Goal: Information Seeking & Learning: Check status

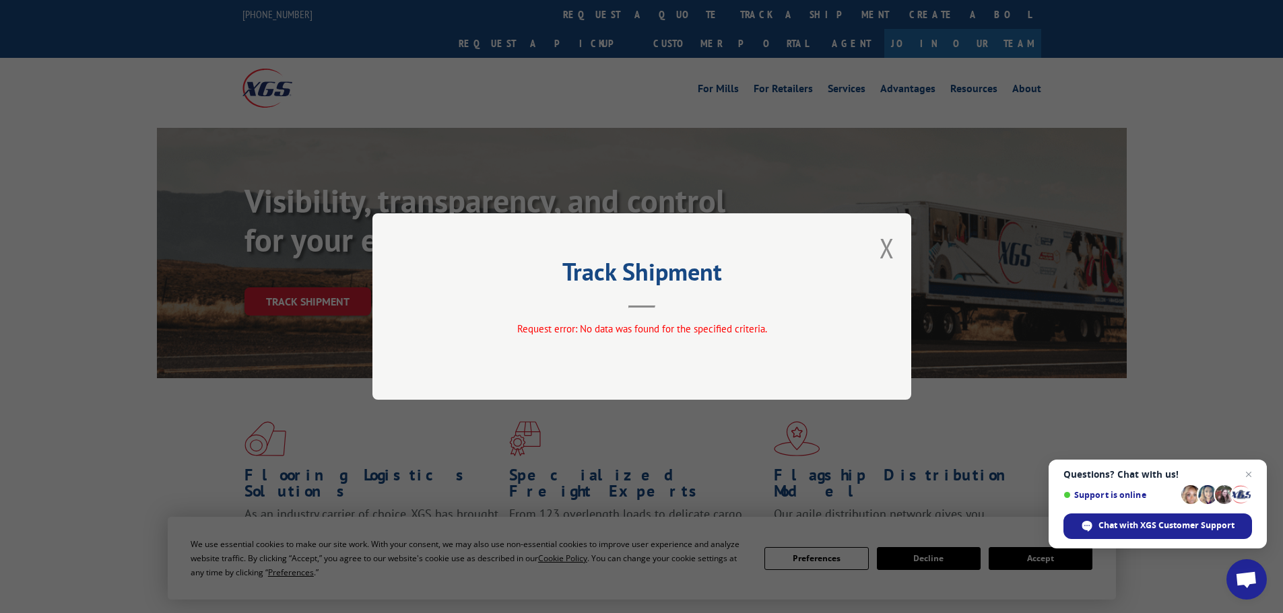
drag, startPoint x: 887, startPoint y: 250, endPoint x: 875, endPoint y: 251, distance: 11.5
click at [884, 250] on button "Close modal" at bounding box center [886, 248] width 15 height 36
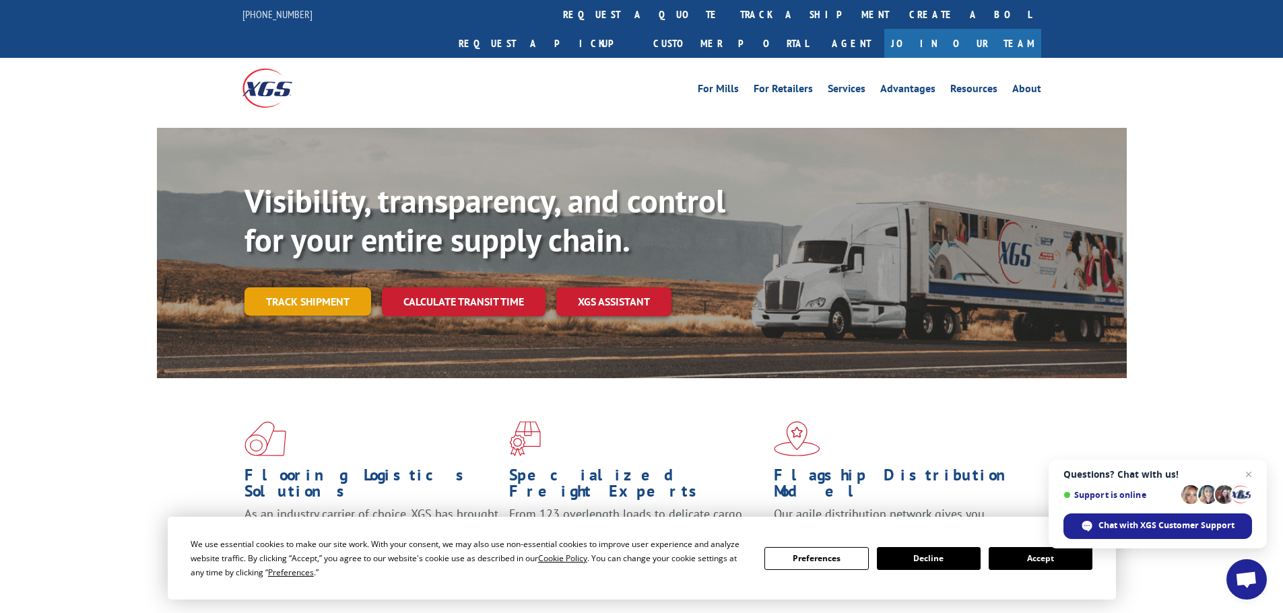
drag, startPoint x: 308, startPoint y: 274, endPoint x: 348, endPoint y: 299, distance: 46.9
click at [309, 288] on link "Track shipment" at bounding box center [307, 302] width 127 height 28
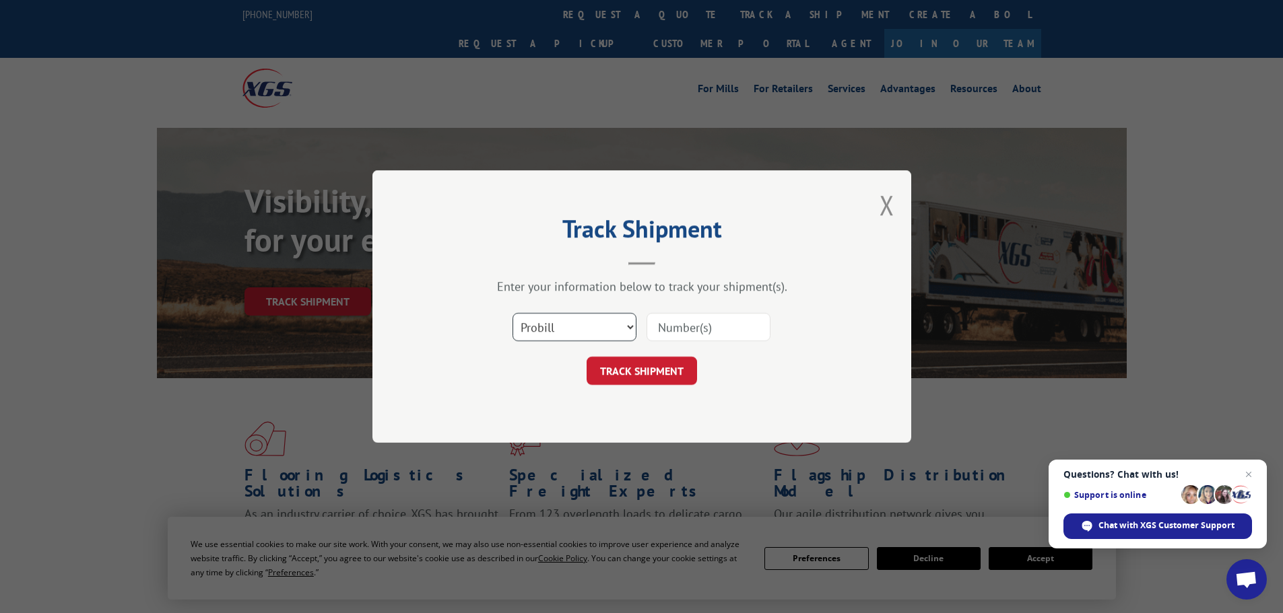
click at [574, 331] on select "Select category... Probill BOL PO" at bounding box center [574, 327] width 124 height 28
select select "bol"
click at [512, 313] on select "Select category... Probill BOL PO" at bounding box center [574, 327] width 124 height 28
click at [674, 335] on input at bounding box center [708, 327] width 124 height 28
paste input "6013220"
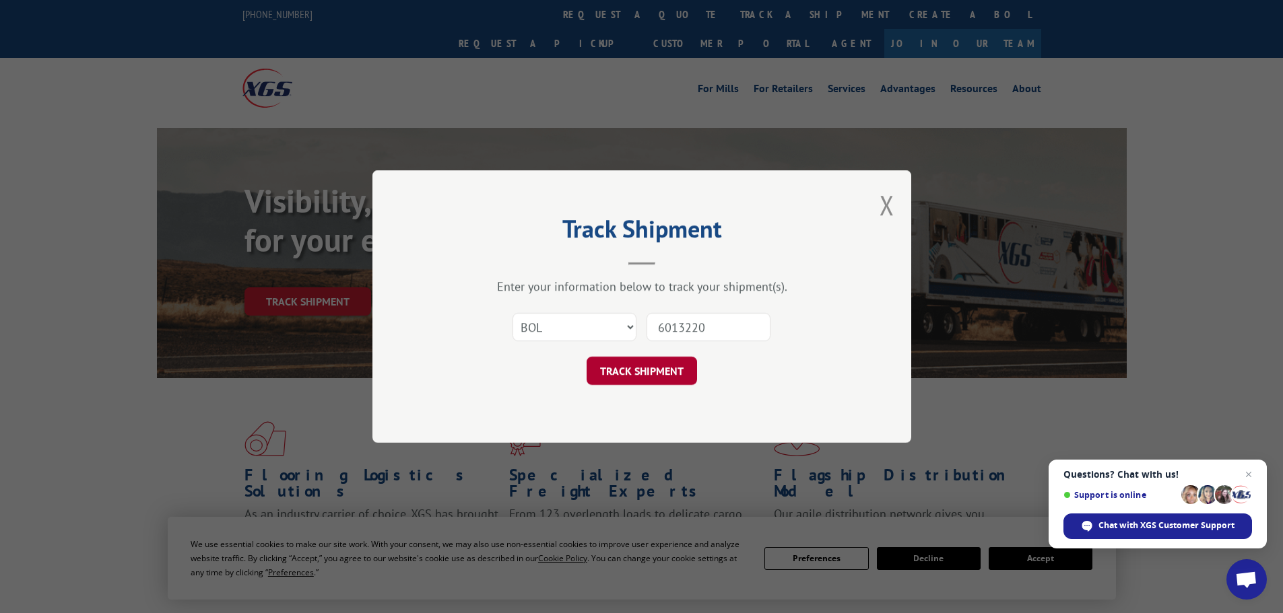
type input "6013220"
click at [650, 366] on button "TRACK SHIPMENT" at bounding box center [641, 371] width 110 height 28
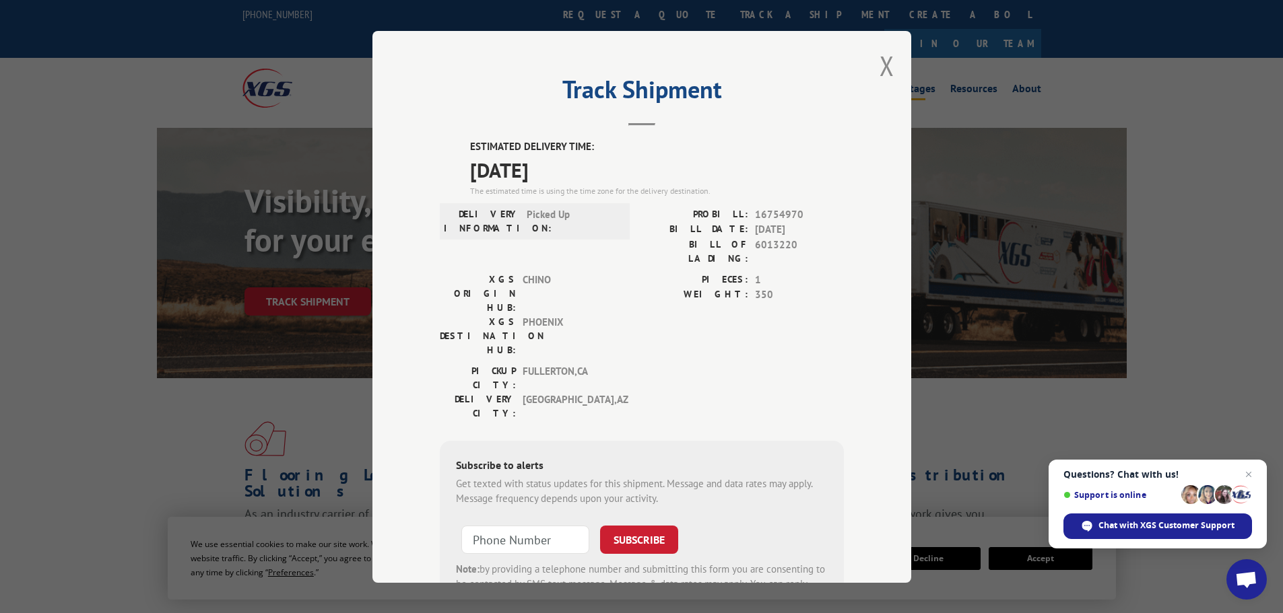
click at [883, 65] on button "Close modal" at bounding box center [886, 66] width 15 height 36
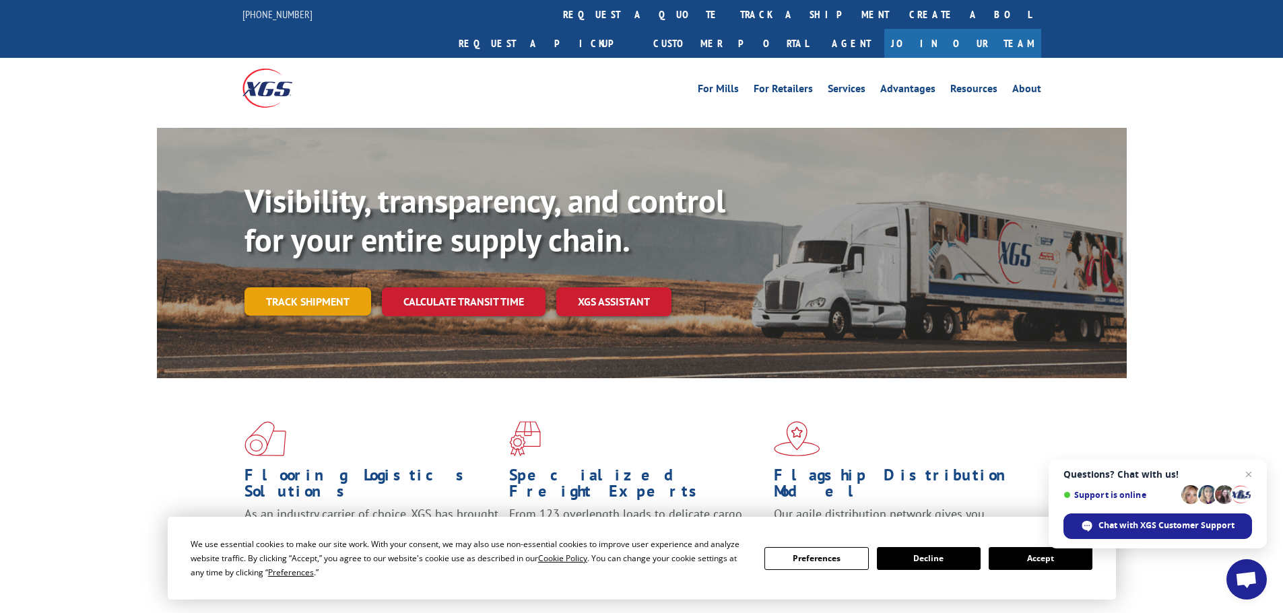
click at [282, 288] on link "Track shipment" at bounding box center [307, 302] width 127 height 28
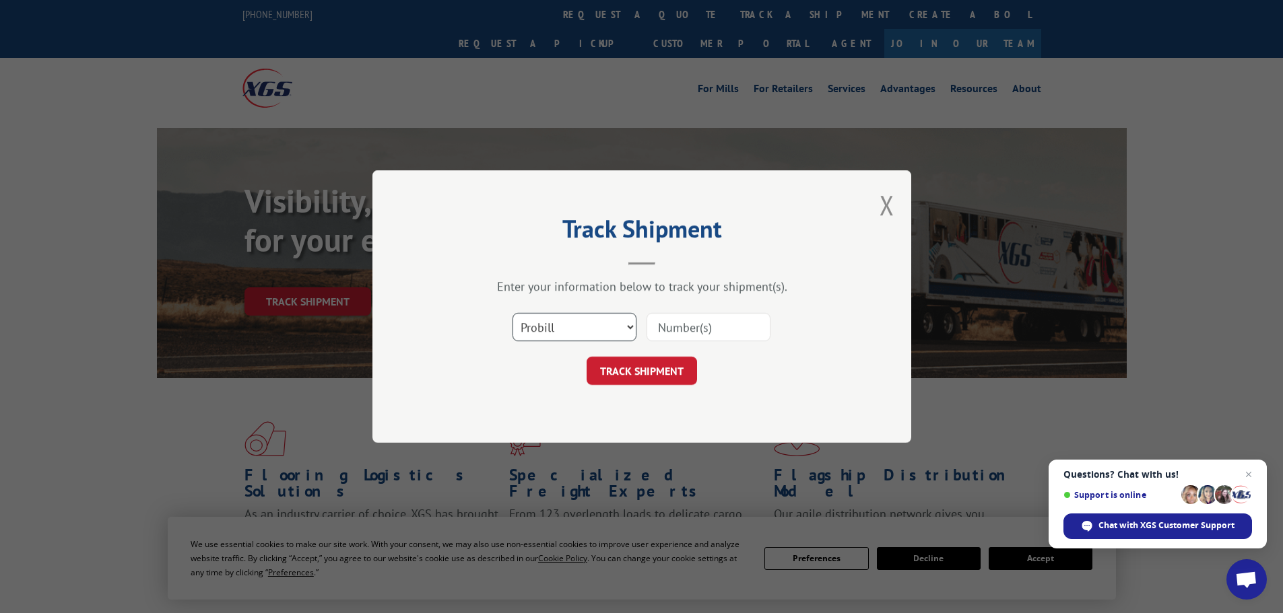
click at [583, 329] on select "Select category... Probill BOL PO" at bounding box center [574, 327] width 124 height 28
select select "bol"
click at [512, 313] on select "Select category... Probill BOL PO" at bounding box center [574, 327] width 124 height 28
click at [653, 327] on input at bounding box center [708, 327] width 124 height 28
paste input "6013220"
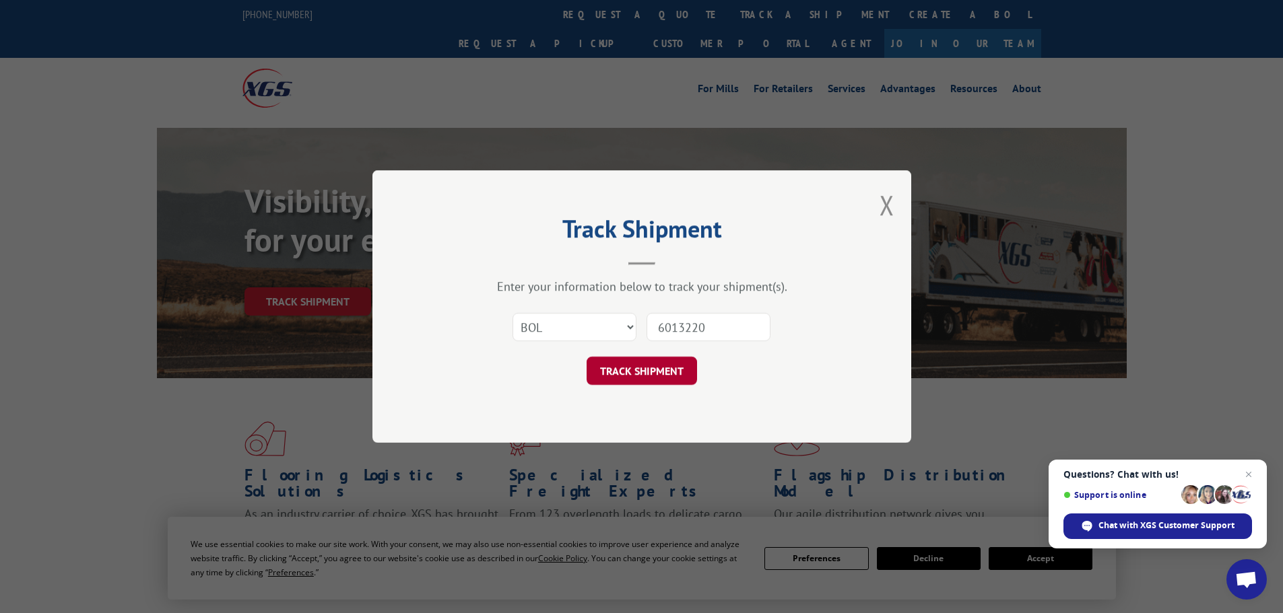
type input "6013220"
click at [626, 370] on button "TRACK SHIPMENT" at bounding box center [641, 371] width 110 height 28
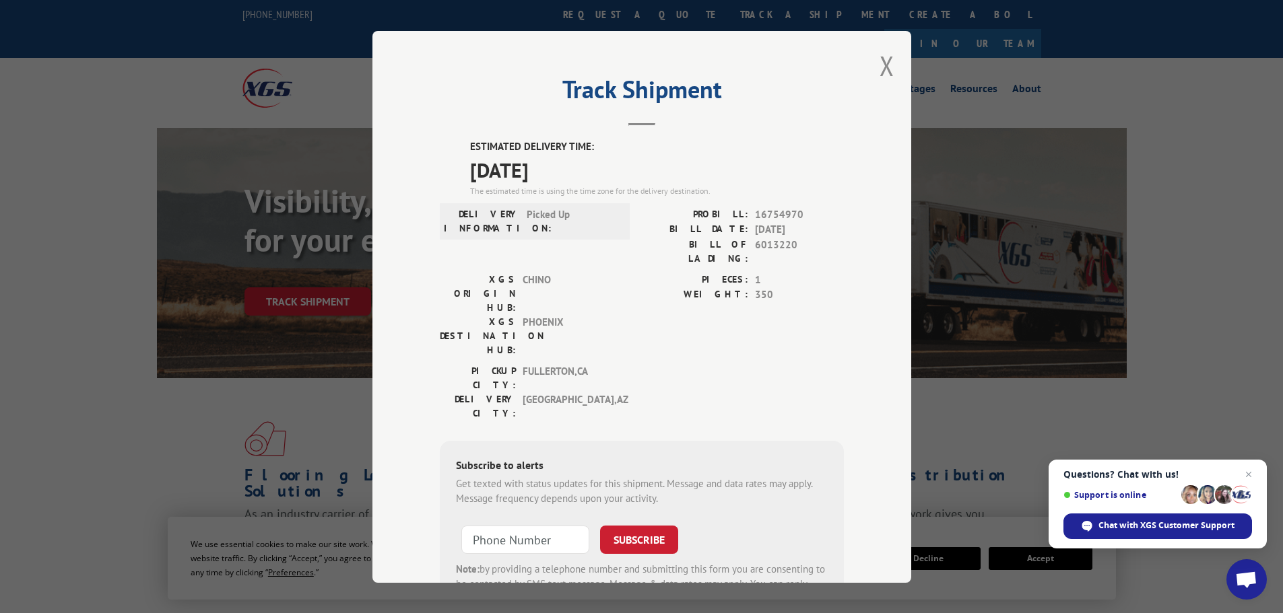
drag, startPoint x: 881, startPoint y: 61, endPoint x: 849, endPoint y: 90, distance: 43.4
click at [880, 63] on button "Close modal" at bounding box center [886, 66] width 15 height 36
